Goal: Transaction & Acquisition: Purchase product/service

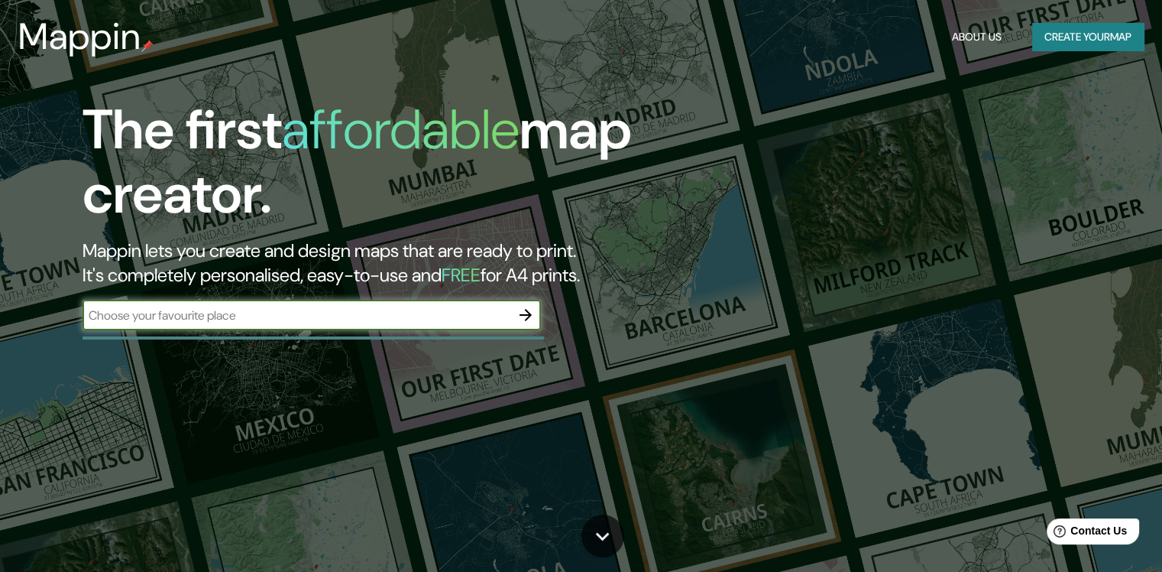
click at [215, 315] on input "text" at bounding box center [297, 315] width 428 height 18
drag, startPoint x: 81, startPoint y: 306, endPoint x: 37, endPoint y: 307, distance: 43.6
click at [40, 307] on div "The first affordable map creator. Mappin lets you create and design maps that a…" at bounding box center [373, 222] width 698 height 248
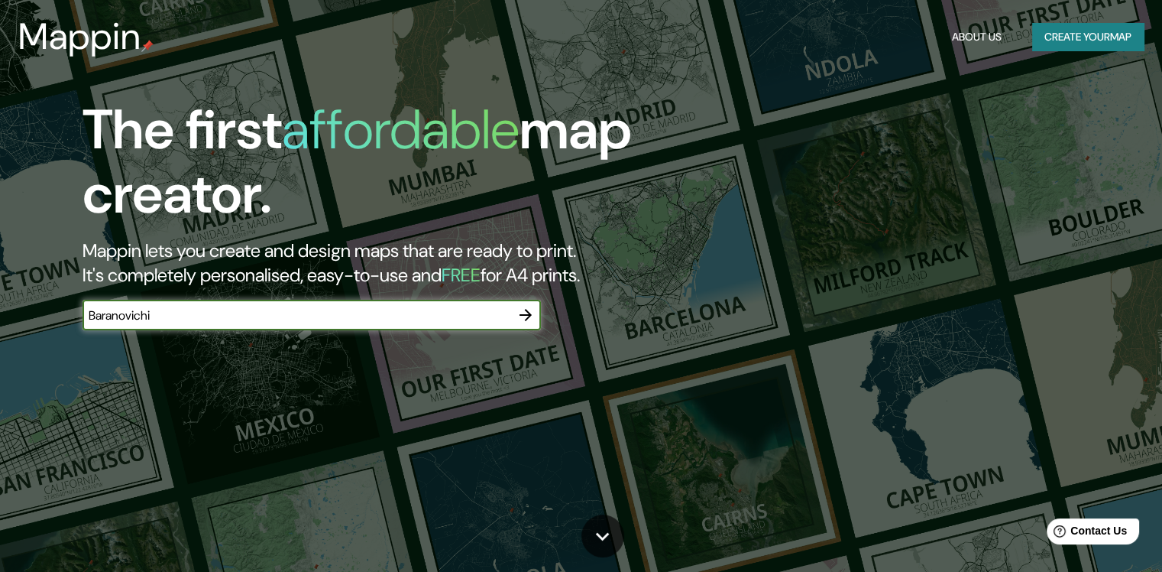
type input "Baranovichi"
click at [516, 312] on button "button" at bounding box center [525, 315] width 31 height 31
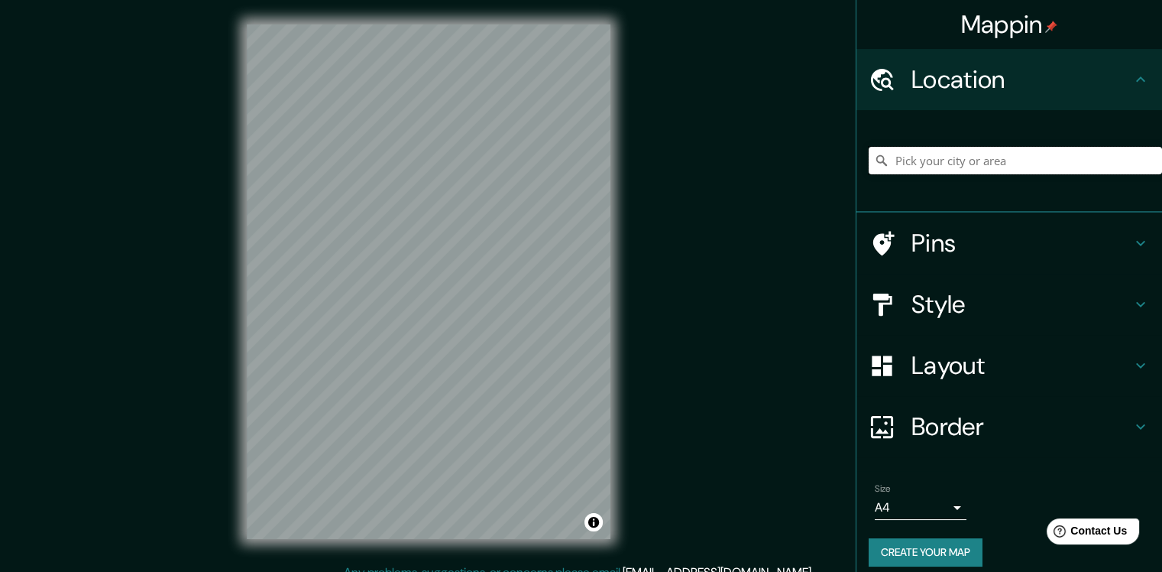
click at [942, 156] on input "Pick your city or area" at bounding box center [1015, 161] width 293 height 28
click at [209, 327] on div "Mappin Location Pins Style Layout Border Choose a border. Hint : you can make l…" at bounding box center [581, 294] width 1162 height 588
click at [947, 156] on input "Pick your city or area" at bounding box center [1015, 161] width 293 height 28
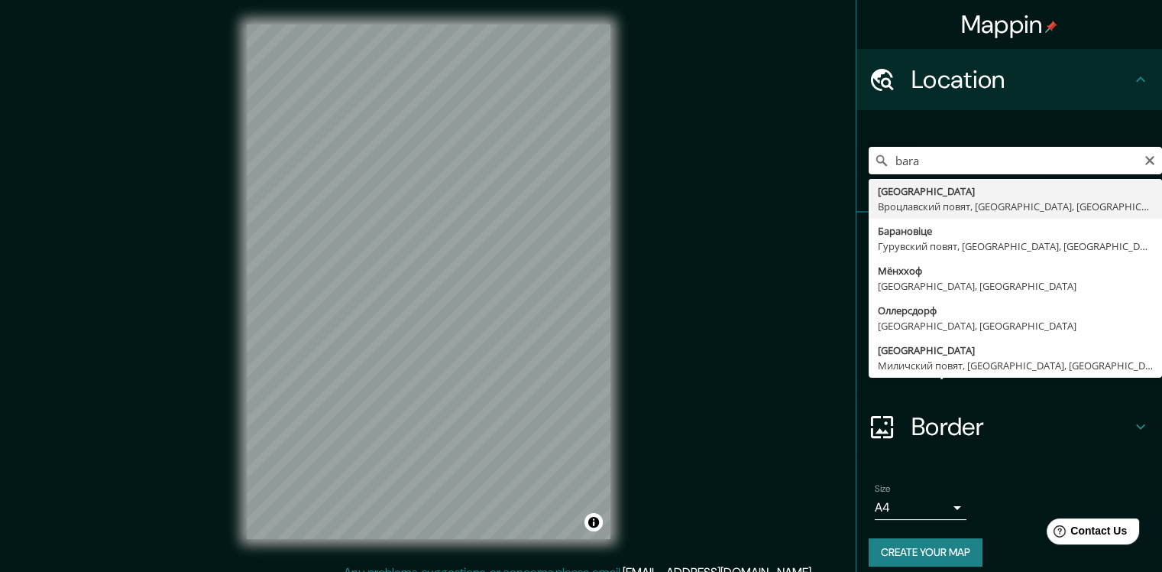
drag, startPoint x: 912, startPoint y: 159, endPoint x: 822, endPoint y: 159, distance: 89.4
click at [822, 159] on div "Mappin Location bara [GEOGRAPHIC_DATA] [GEOGRAPHIC_DATA], [GEOGRAPHIC_DATA], [G…" at bounding box center [581, 294] width 1162 height 588
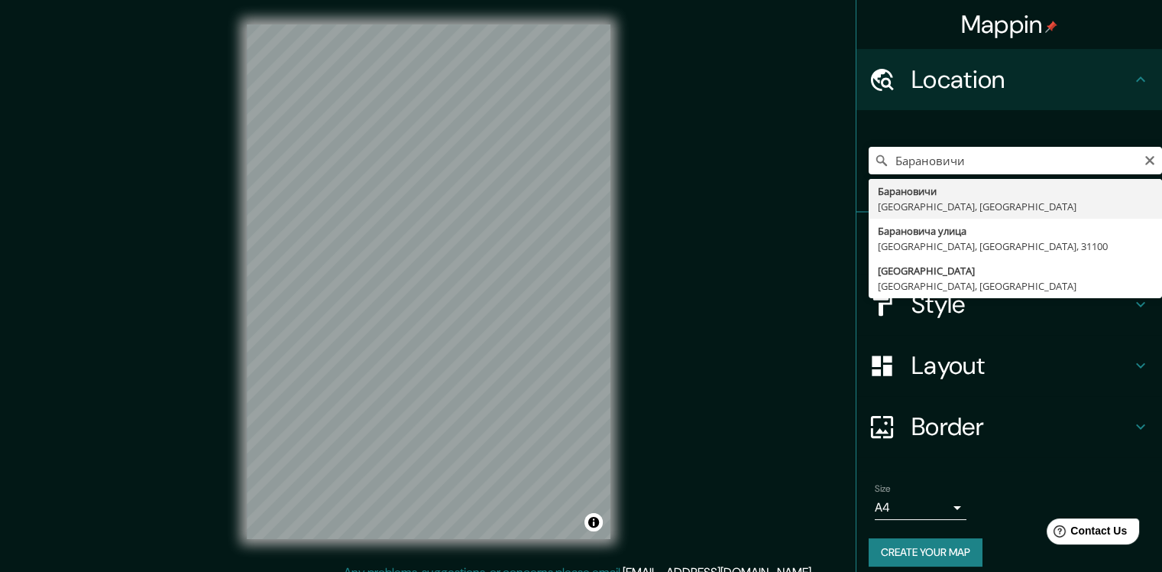
type input "Барановичи, [GEOGRAPHIC_DATA], [GEOGRAPHIC_DATA]"
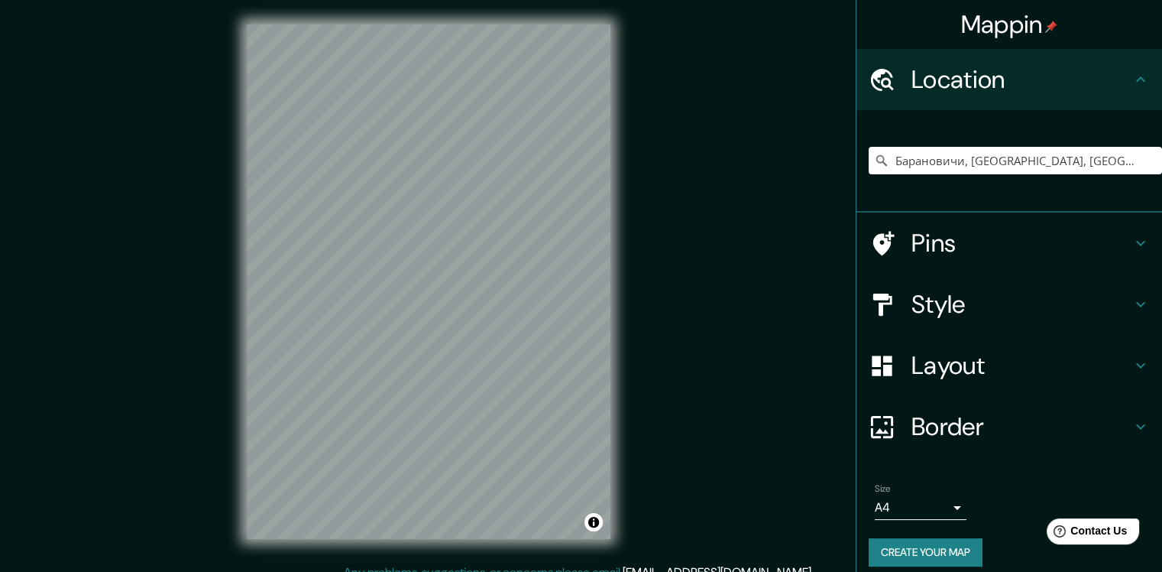
click at [1132, 364] on icon at bounding box center [1141, 365] width 18 height 18
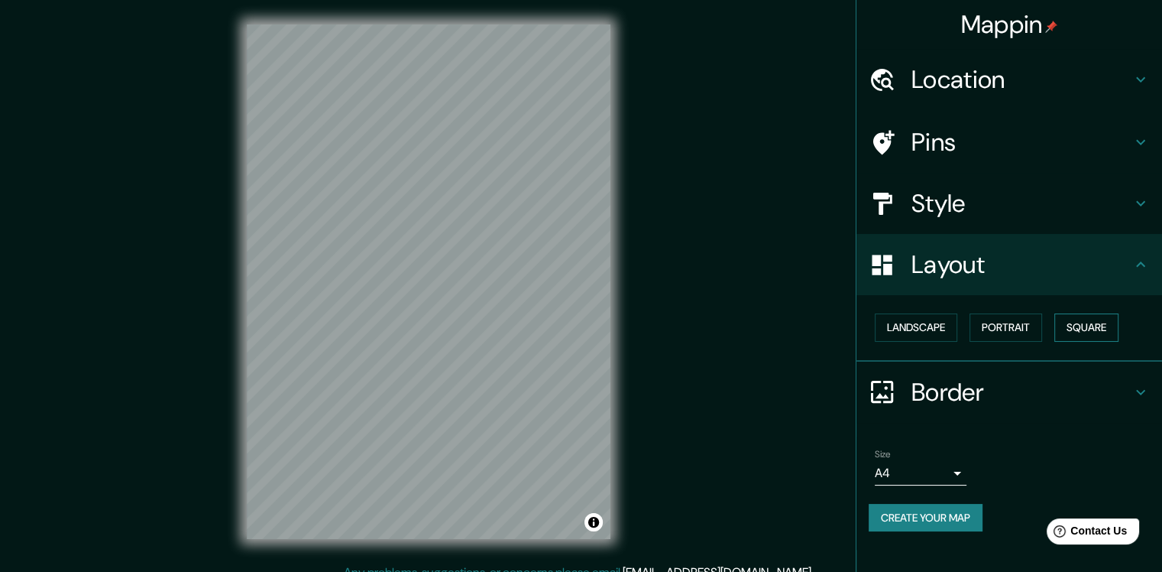
click at [1109, 327] on button "Square" at bounding box center [1086, 327] width 64 height 28
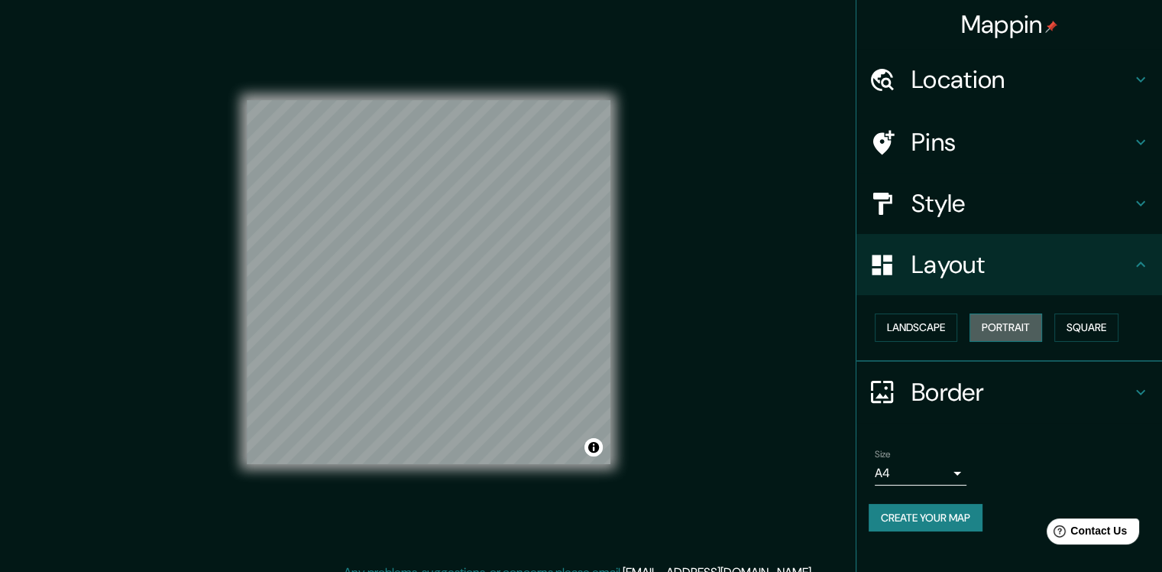
click at [1001, 326] on button "Portrait" at bounding box center [1006, 327] width 73 height 28
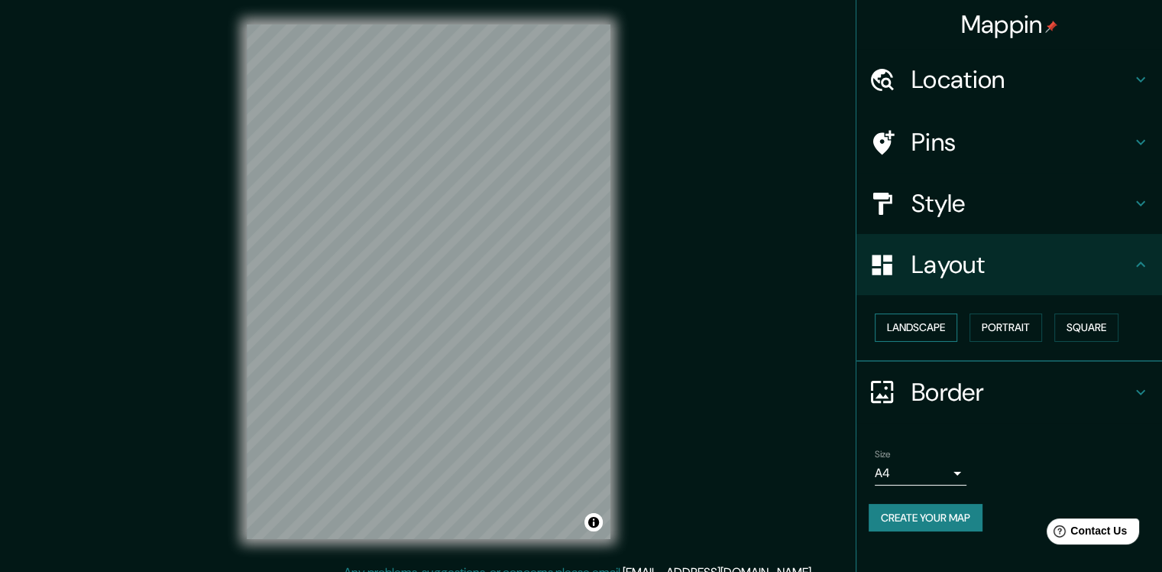
click at [902, 318] on button "Landscape" at bounding box center [916, 327] width 83 height 28
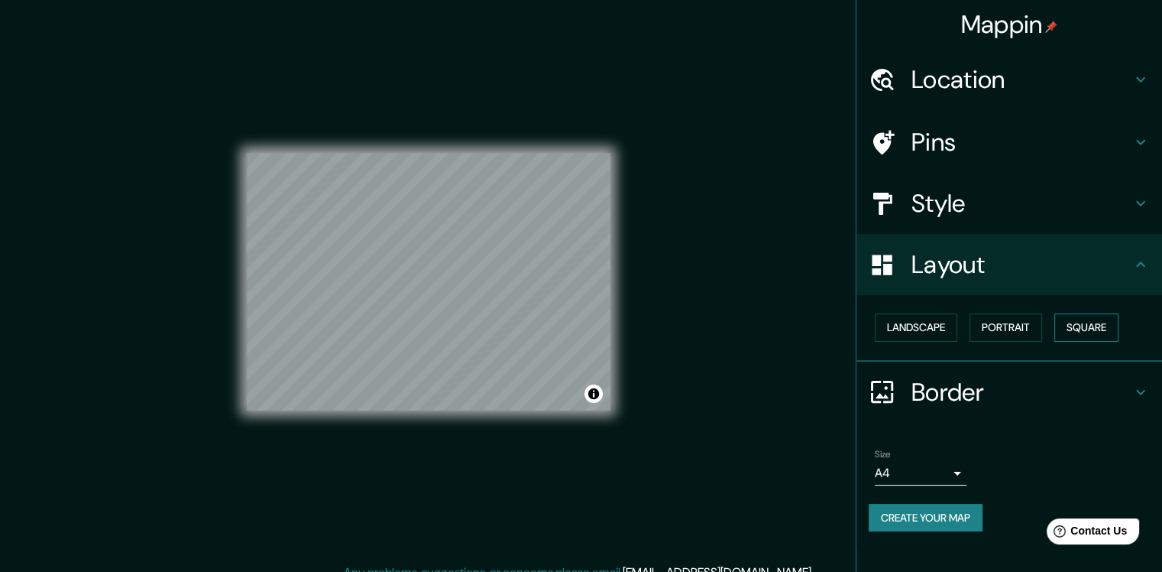
click at [1061, 327] on button "Square" at bounding box center [1086, 327] width 64 height 28
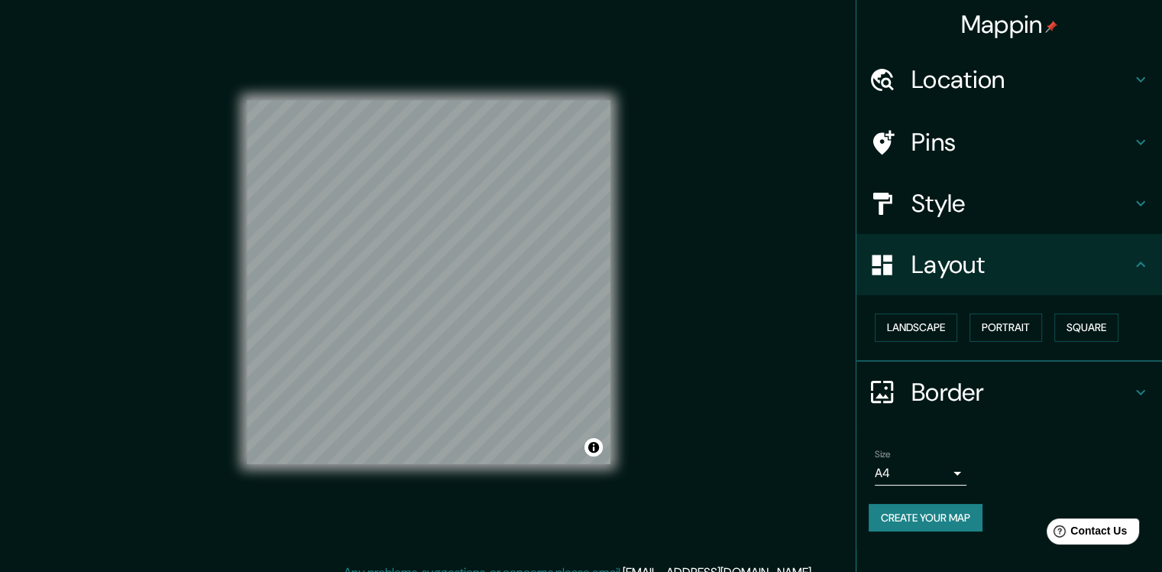
click at [945, 385] on h4 "Border" at bounding box center [1022, 392] width 220 height 31
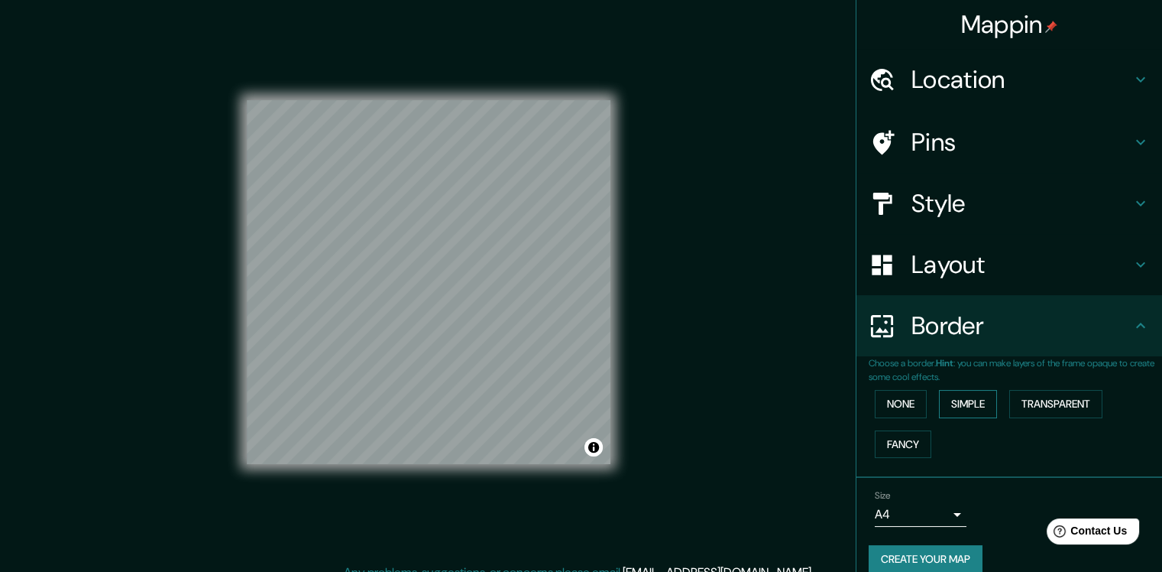
click at [953, 398] on button "Simple" at bounding box center [968, 404] width 58 height 28
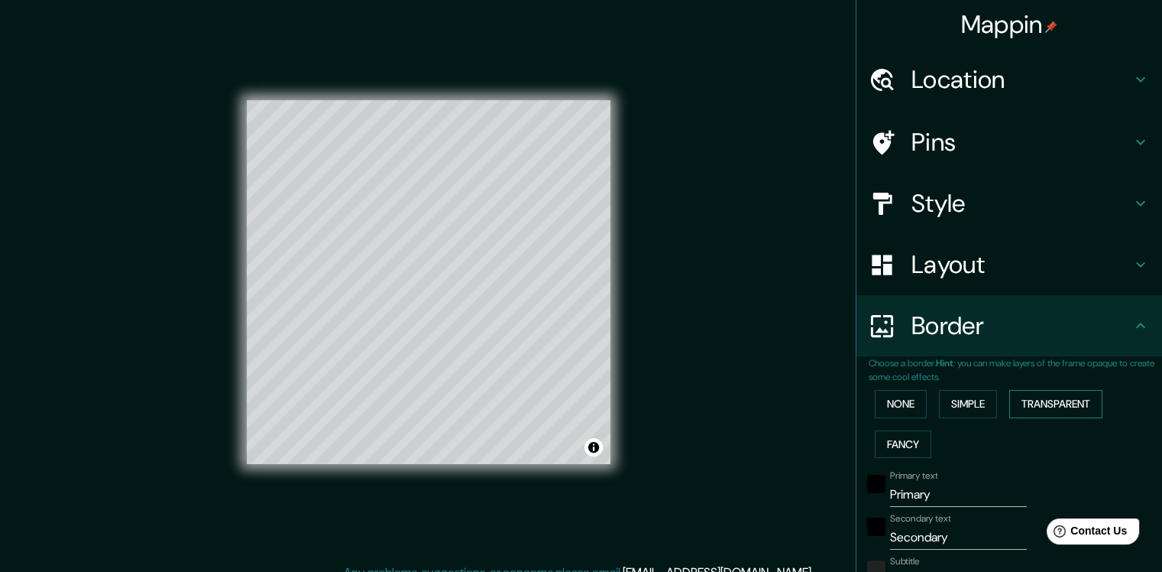
click at [1064, 403] on button "Transparent" at bounding box center [1055, 404] width 93 height 28
click at [894, 438] on button "Fancy" at bounding box center [903, 444] width 57 height 28
click at [891, 406] on button "None" at bounding box center [901, 404] width 52 height 28
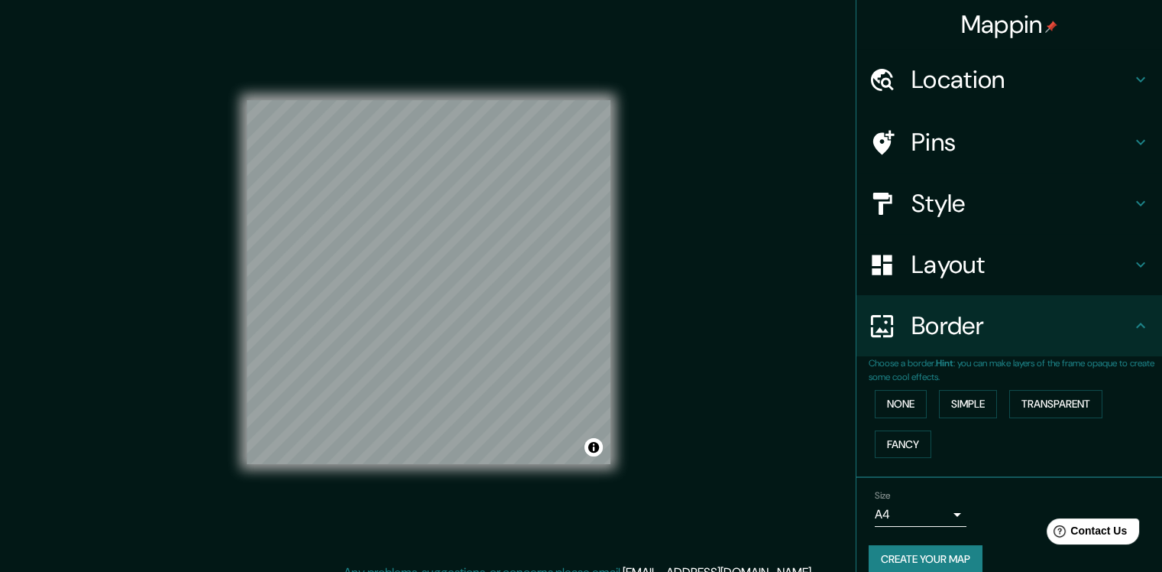
click at [932, 138] on h4 "Pins" at bounding box center [1022, 142] width 220 height 31
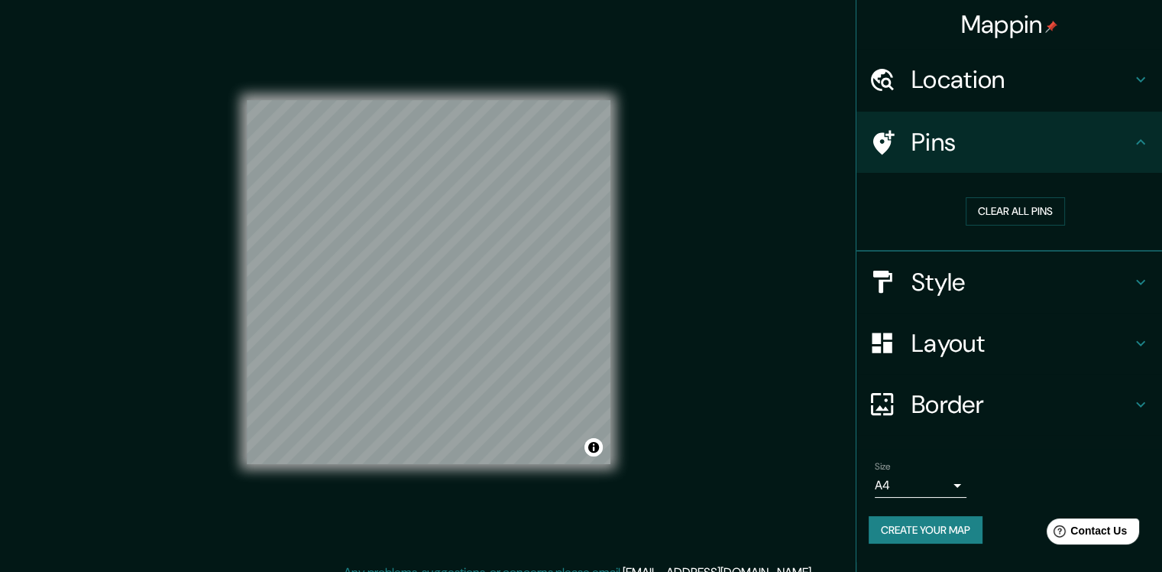
click at [949, 92] on h4 "Location" at bounding box center [1022, 79] width 220 height 31
